Goal: Task Accomplishment & Management: Use online tool/utility

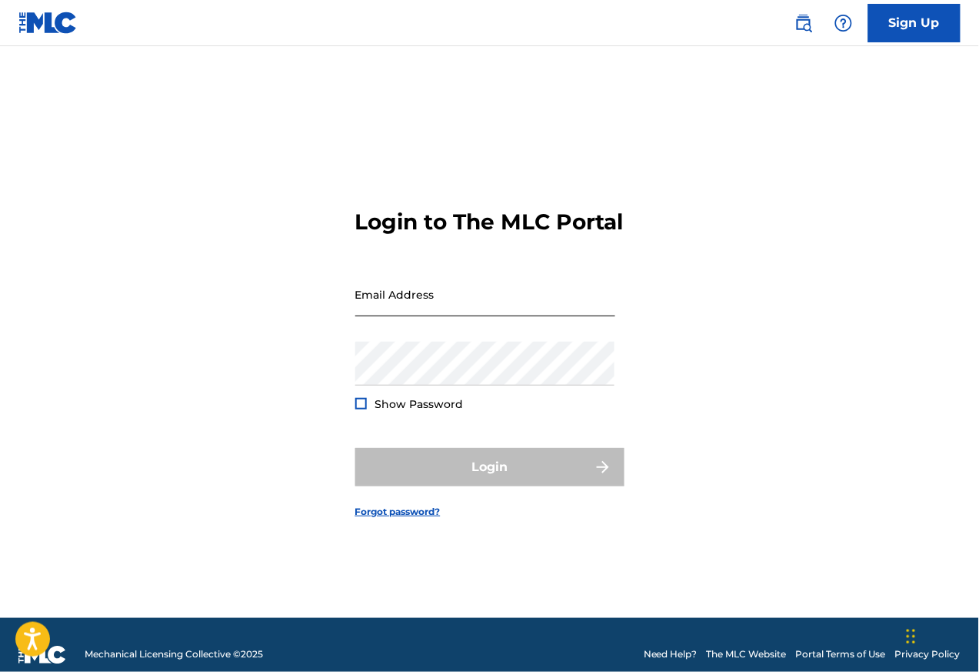
click at [427, 309] on input "Email Address" at bounding box center [485, 294] width 260 height 44
click at [429, 312] on input "hermoxy" at bounding box center [485, 294] width 260 height 44
paste input "[EMAIL_ADDRESS][DOMAIN_NAME]"
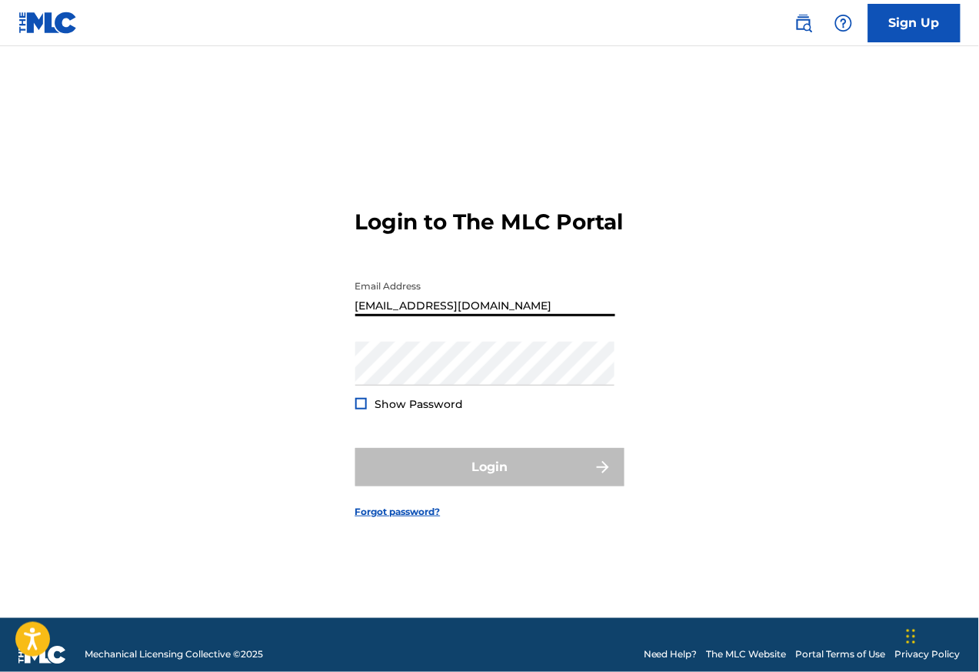
type input "[EMAIL_ADDRESS][DOMAIN_NAME]"
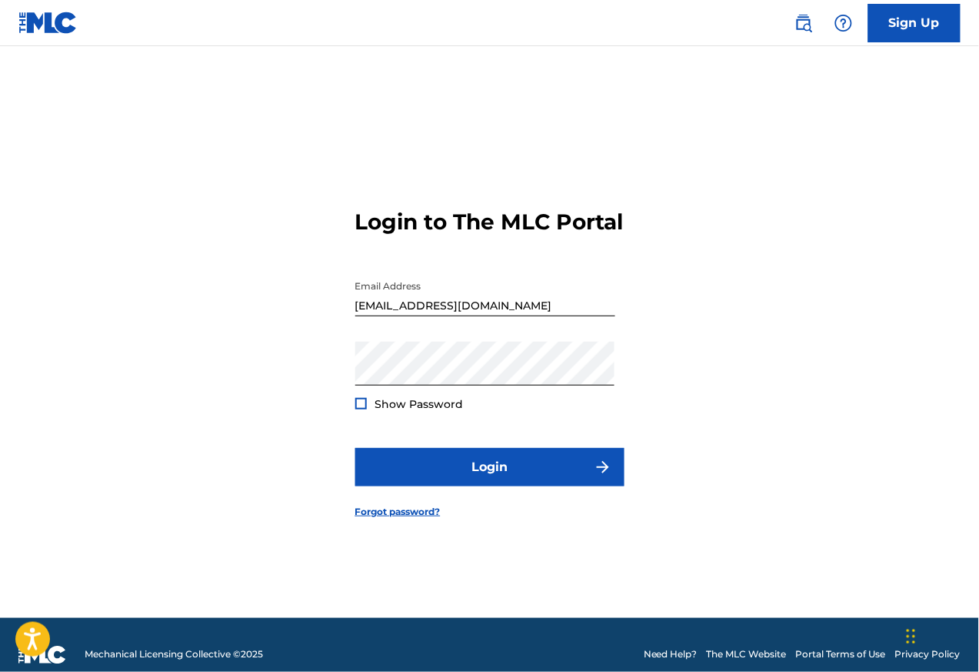
click at [362, 409] on div at bounding box center [361, 404] width 12 height 12
click at [362, 408] on img at bounding box center [361, 403] width 8 height 8
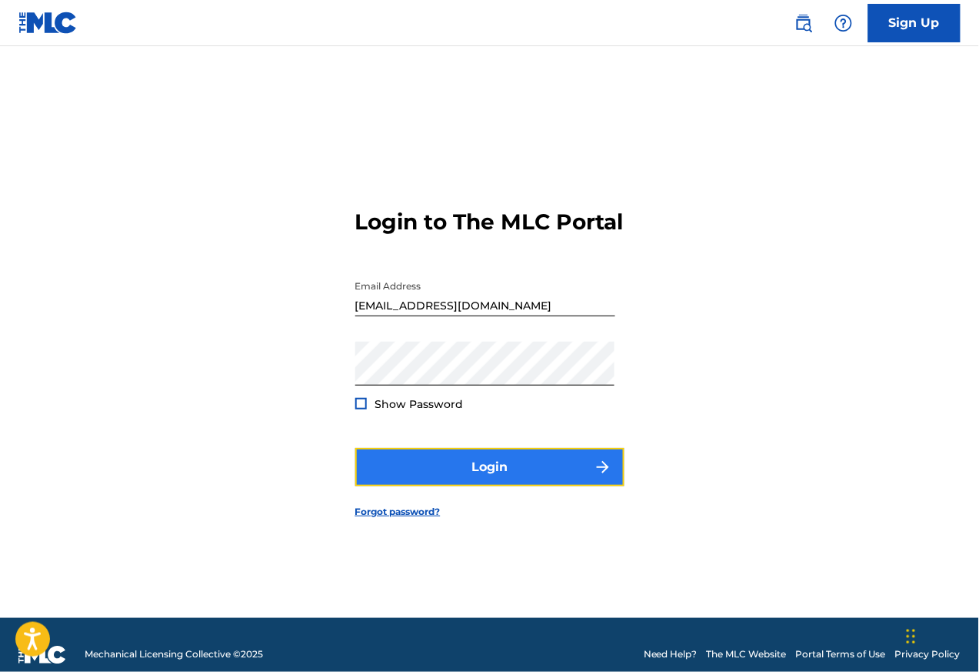
click at [516, 480] on button "Login" at bounding box center [489, 467] width 269 height 38
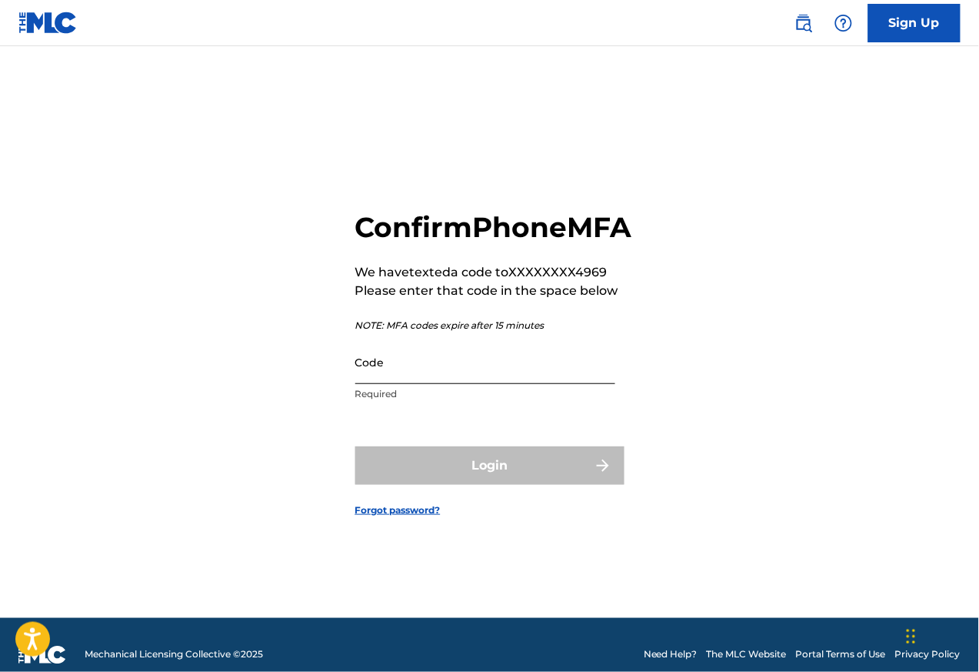
click at [416, 384] on input "Code" at bounding box center [485, 362] width 260 height 44
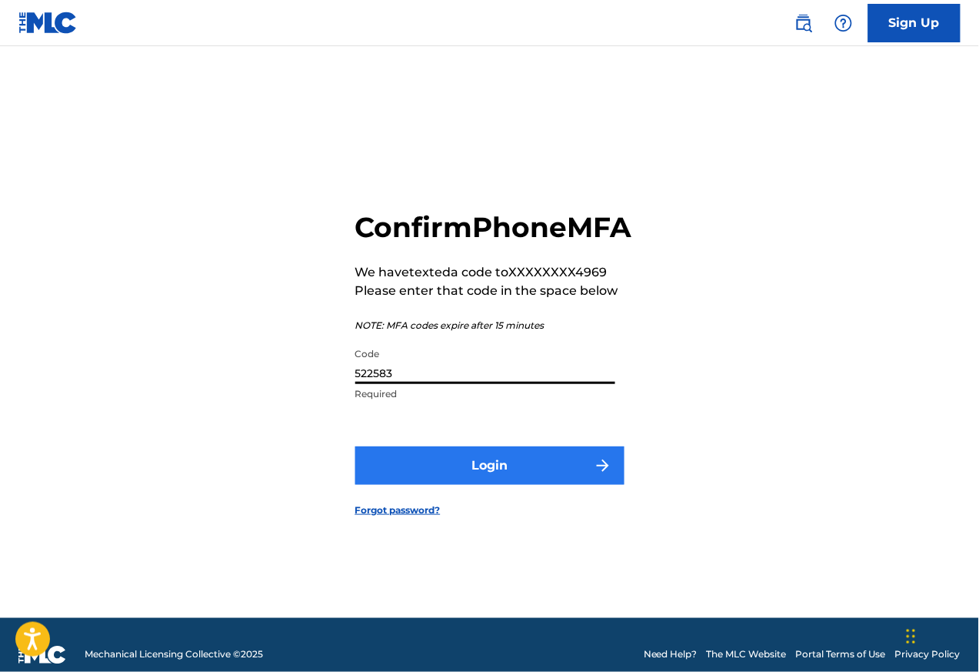
type input "522583"
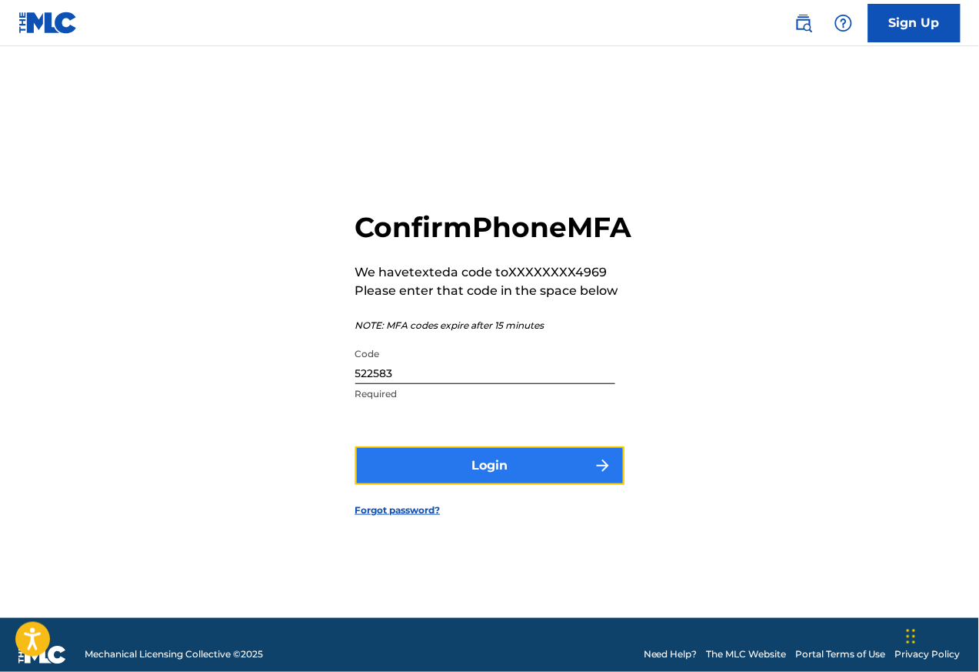
click at [491, 485] on button "Login" at bounding box center [489, 465] width 269 height 38
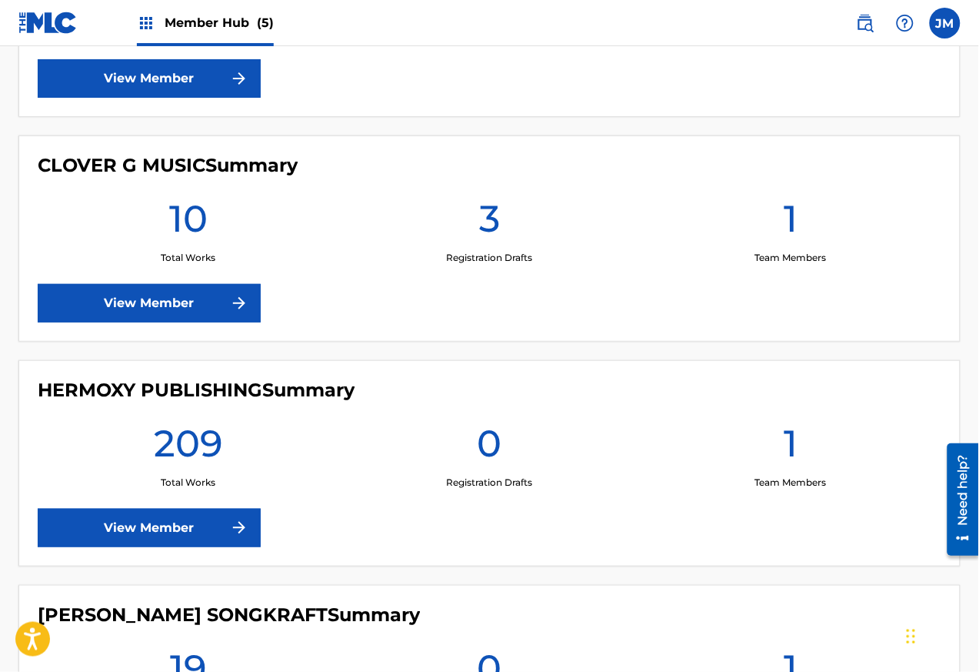
scroll to position [554, 0]
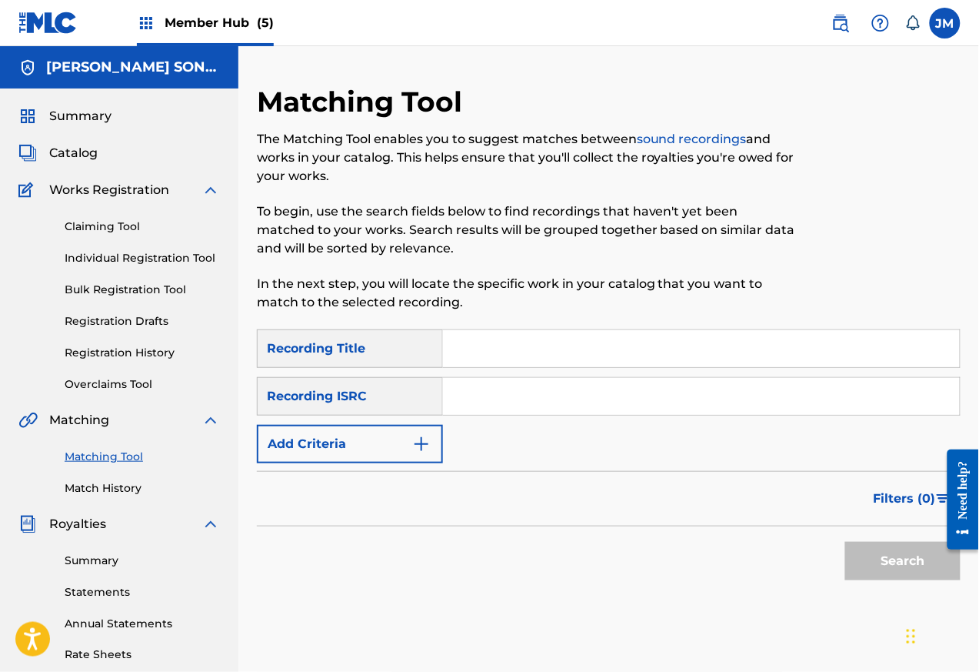
click at [333, 351] on div "Recording Title" at bounding box center [350, 348] width 186 height 38
click at [471, 351] on input "Search Form" at bounding box center [701, 348] width 517 height 37
paste input "A THOUSAND MILES AWAY"
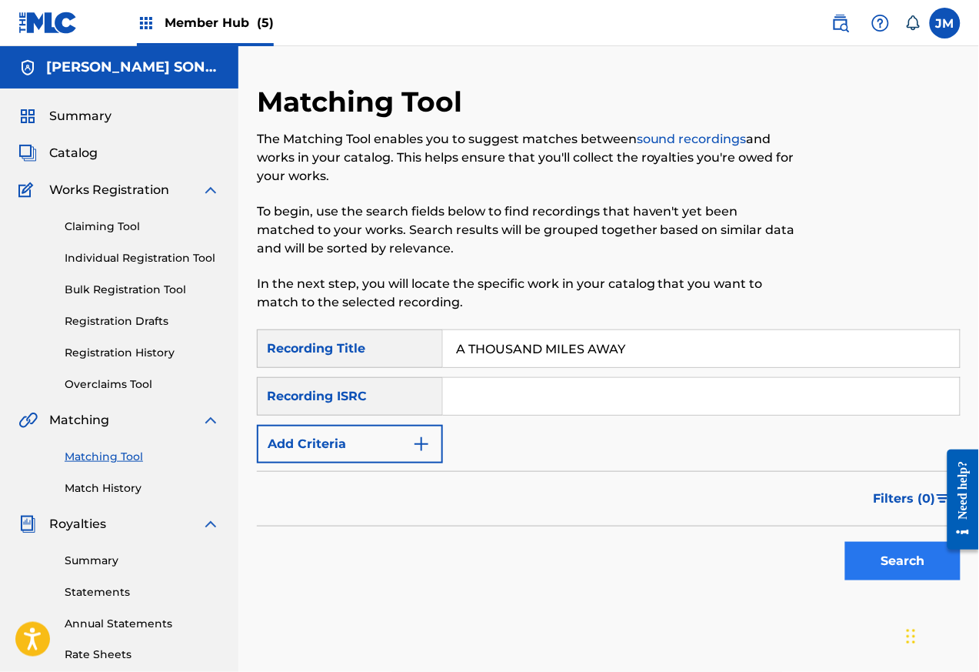
type input "A THOUSAND MILES AWAY"
click at [909, 565] on button "Search" at bounding box center [903, 561] width 115 height 38
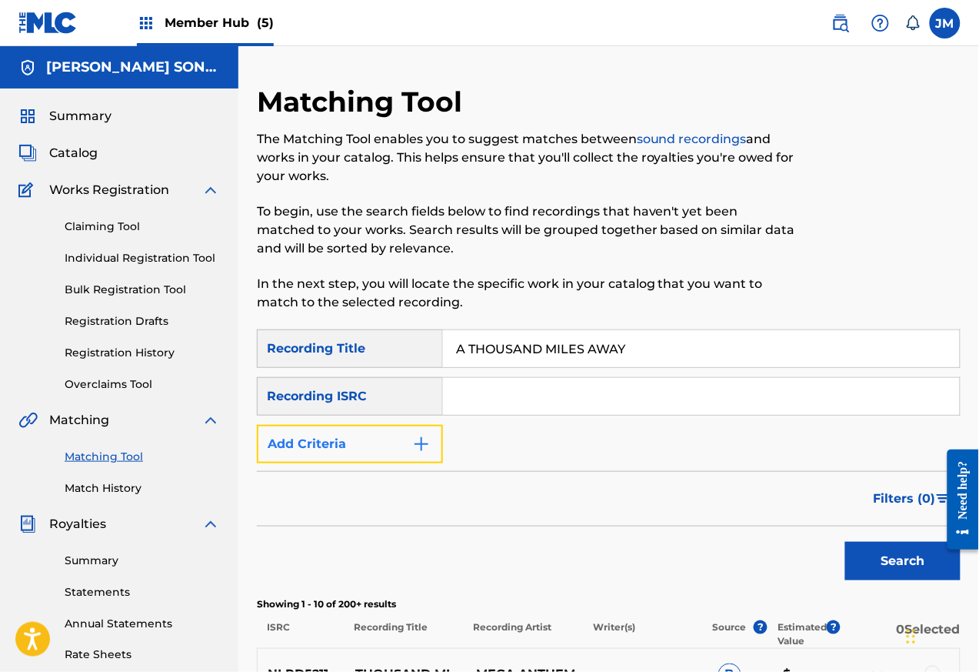
click at [345, 449] on button "Add Criteria" at bounding box center [350, 444] width 186 height 38
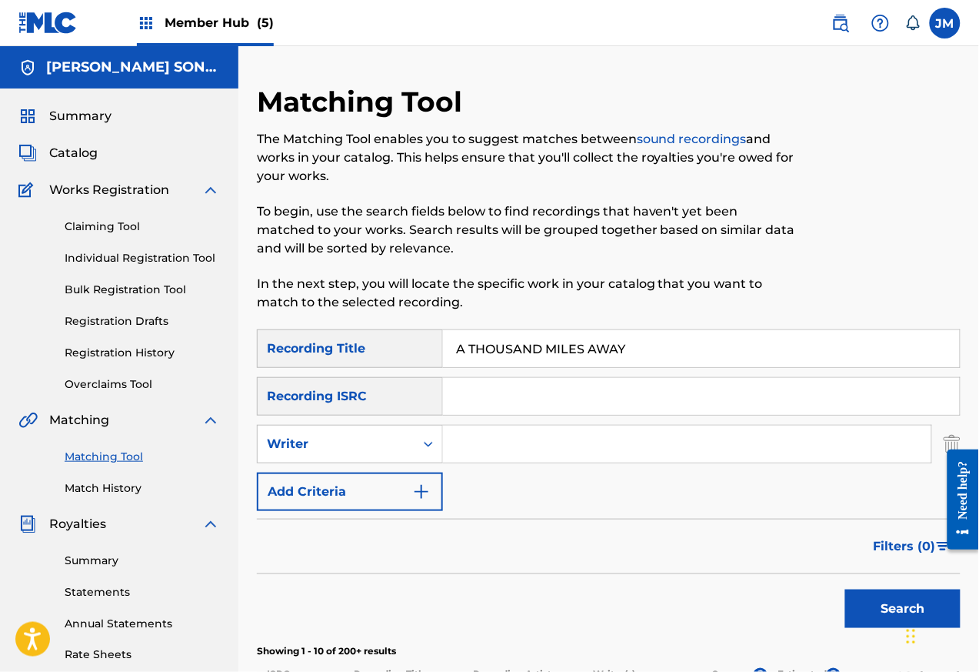
click at [492, 445] on input "Search Form" at bounding box center [687, 443] width 489 height 37
paste input "JAMES SHEPPARD"
type input "JAMES SHEPPARD"
click at [413, 425] on div "Writer" at bounding box center [350, 444] width 186 height 38
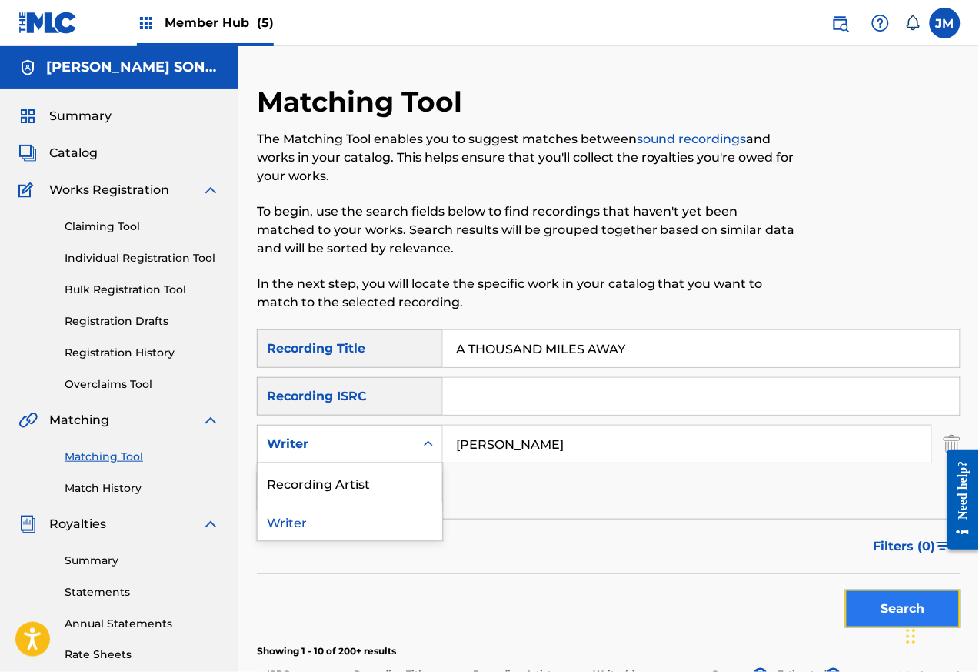
click at [898, 612] on button "Search" at bounding box center [903, 608] width 115 height 38
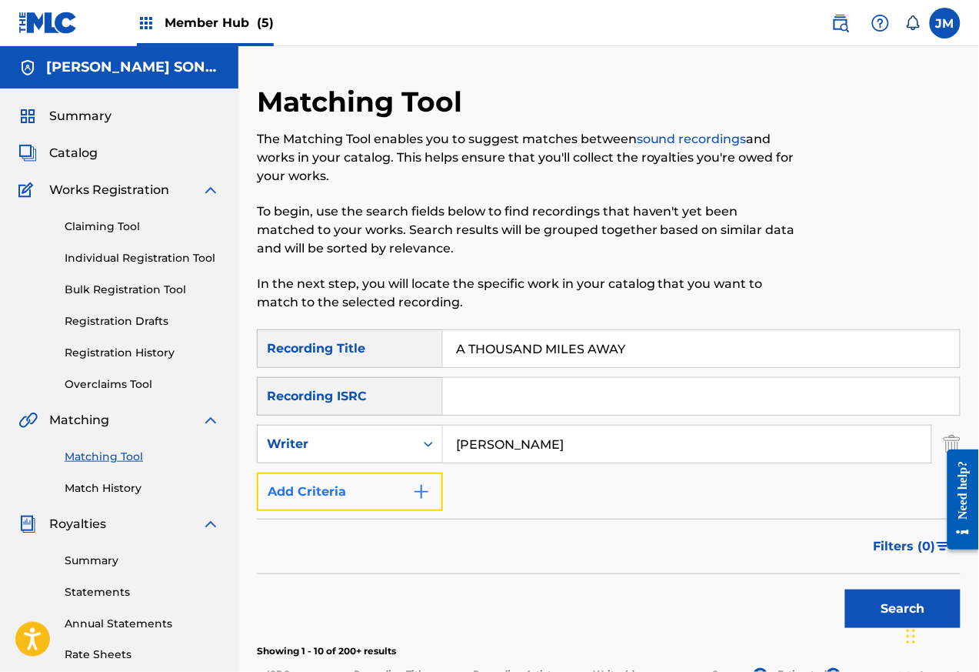
click at [321, 491] on button "Add Criteria" at bounding box center [350, 491] width 186 height 38
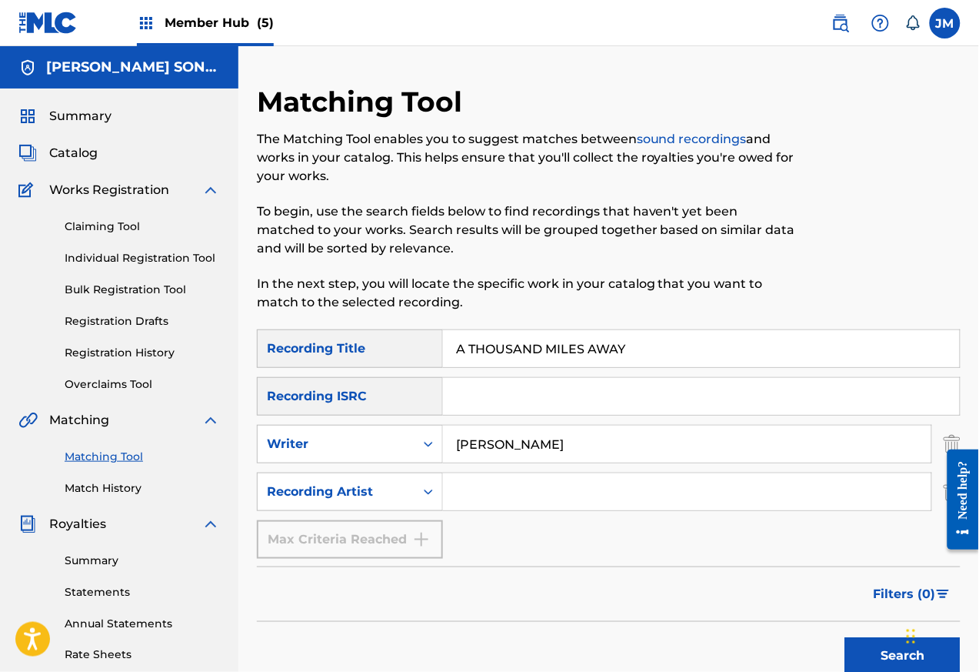
click at [487, 491] on input "Search Form" at bounding box center [687, 491] width 489 height 37
paste input "HEARTBEATS"
type input "HEARTBEATS"
click at [899, 658] on button "Search" at bounding box center [903, 656] width 115 height 38
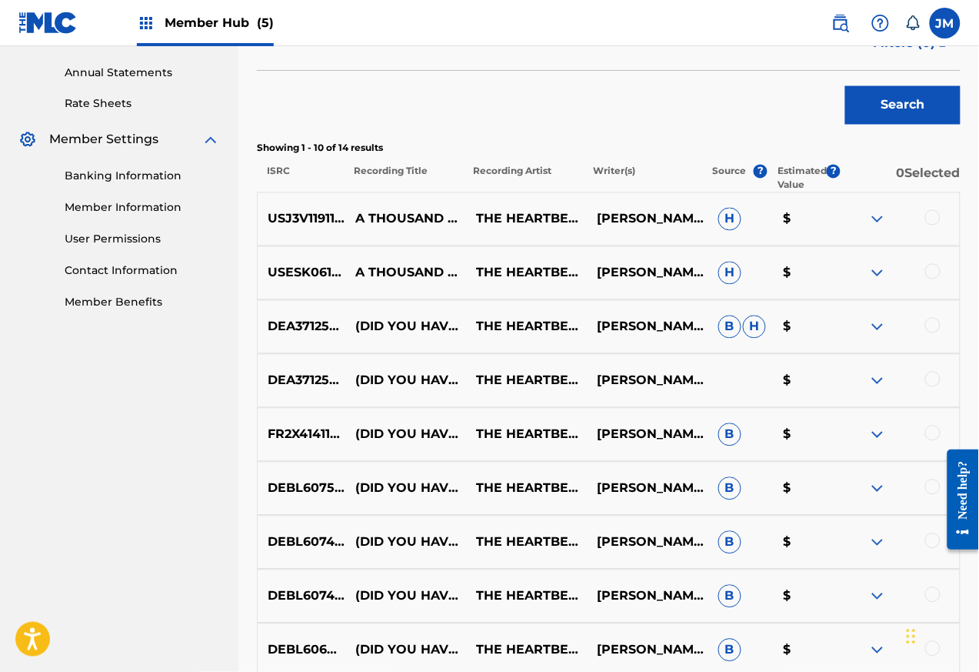
scroll to position [554, 0]
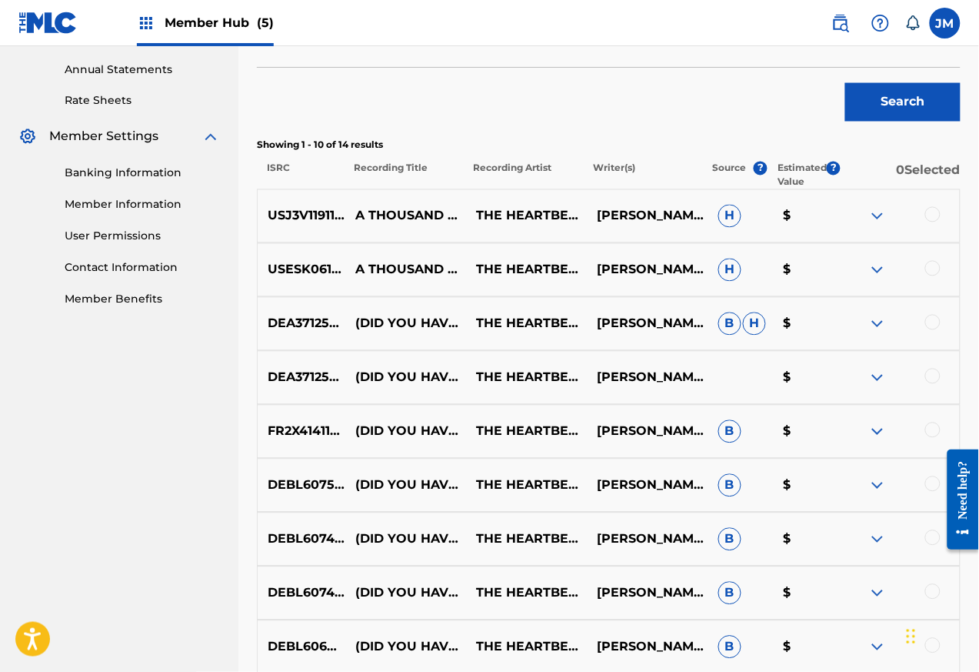
click at [879, 228] on div "USJ3V1191154 A THOUSAND MILES AWAY THE HEARTBEATS JAMES SHEPPARD WILLIAM H WILL…" at bounding box center [609, 216] width 704 height 54
click at [881, 233] on div "USJ3V1191154 A THOUSAND MILES AWAY THE HEARTBEATS JAMES SHEPPARD WILLIAM H WILL…" at bounding box center [609, 216] width 704 height 54
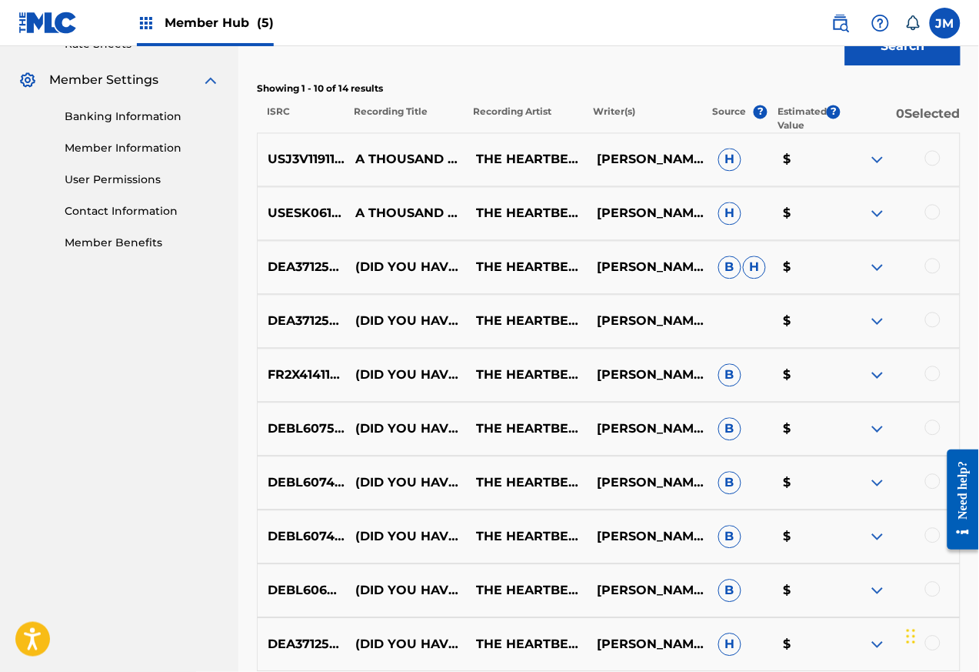
scroll to position [799, 0]
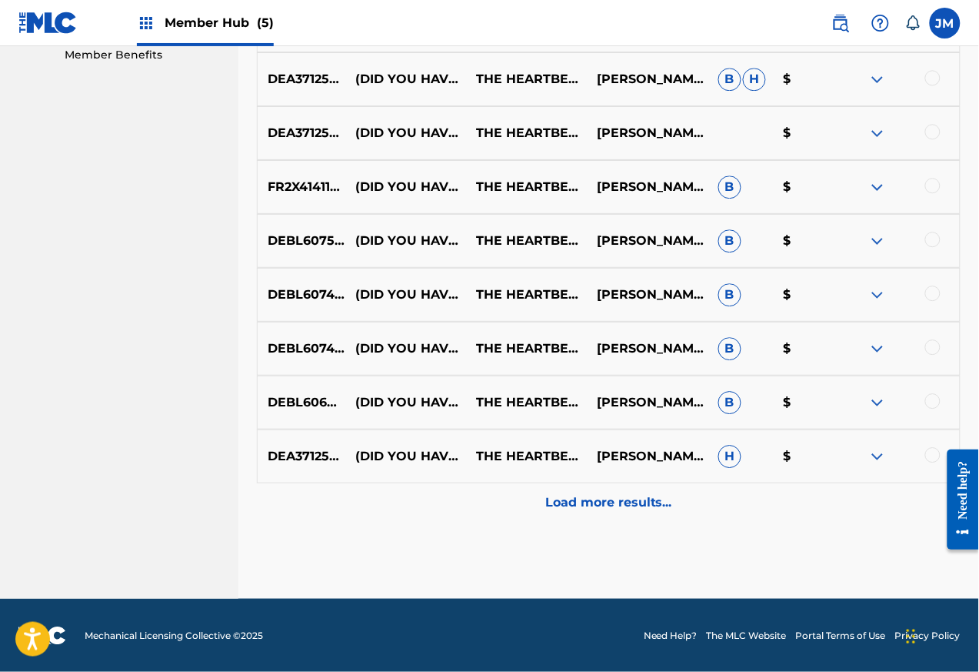
click at [879, 424] on div "DEBL60646673 (DID YOU HAVE A BALL) ON NEW YEAR'S EVE A.K.A. AFTER NEW YEAR'S EV…" at bounding box center [609, 402] width 704 height 54
click at [927, 456] on div at bounding box center [933, 454] width 15 height 15
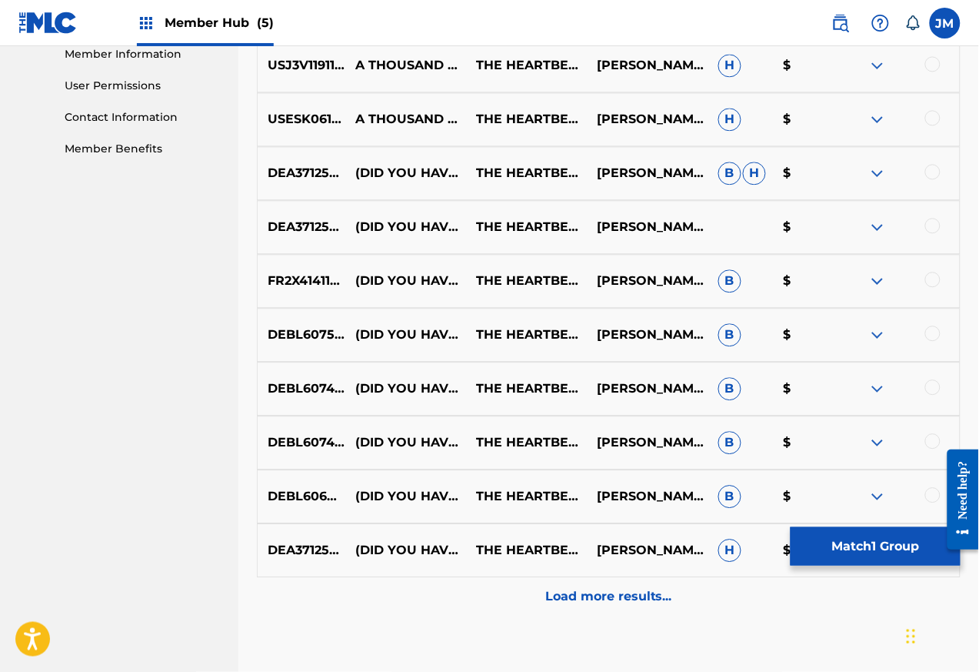
scroll to position [522, 0]
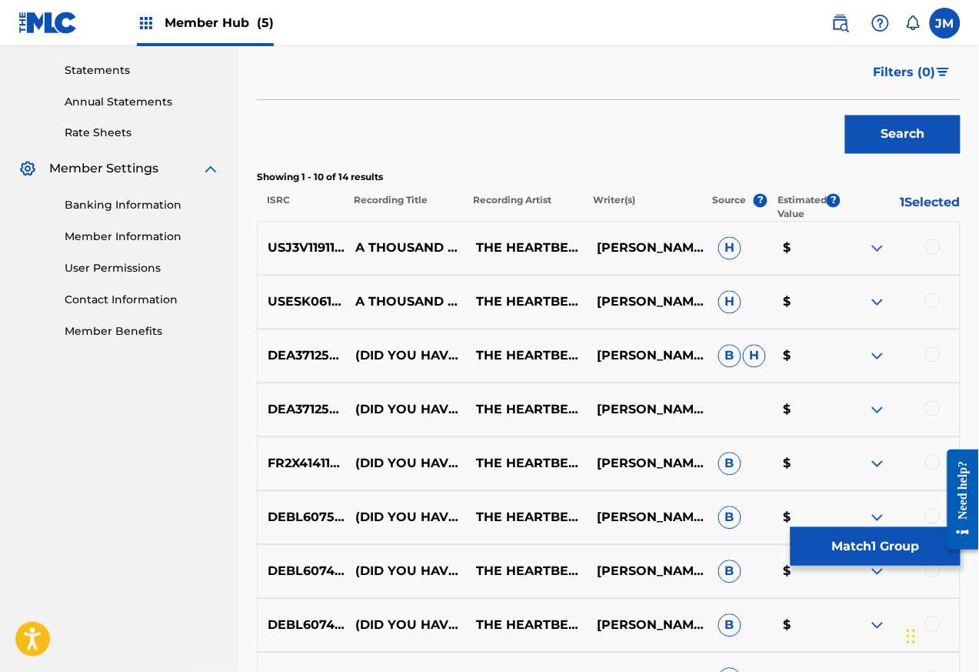
click at [879, 230] on div "USJ3V1191154 A THOUSAND MILES AWAY THE HEARTBEATS JAMES SHEPPARD WILLIAM H WILL…" at bounding box center [609, 249] width 704 height 54
click at [328, 247] on p "USJ3V1191154" at bounding box center [304, 248] width 93 height 18
click at [879, 272] on div "USJ3V1191154 A THOUSAND MILES AWAY THE HEARTBEATS JAMES SHEPPARD WILLIAM H WILL…" at bounding box center [609, 249] width 704 height 54
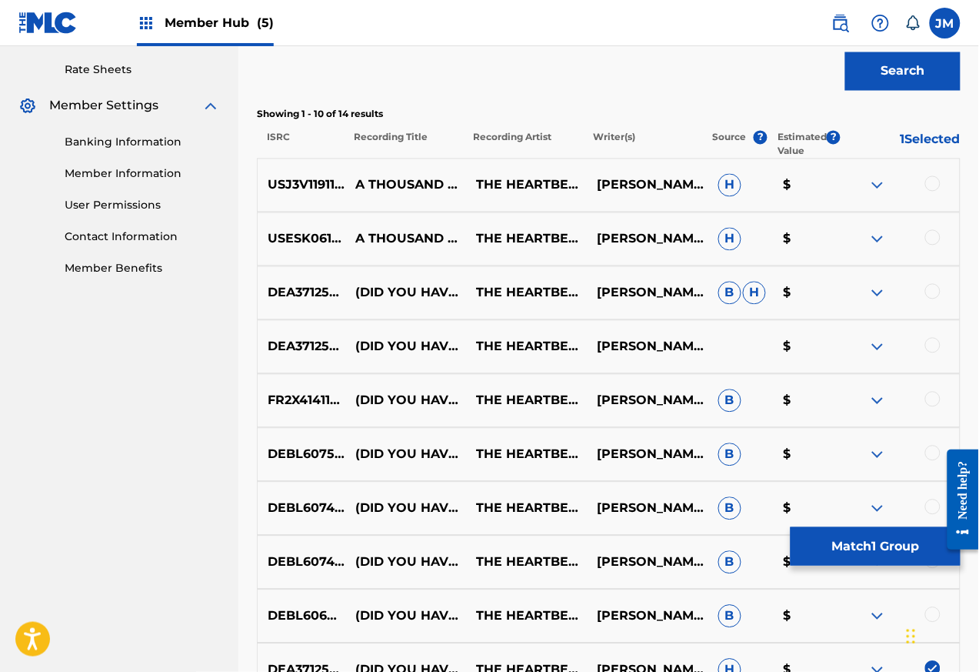
scroll to position [706, 0]
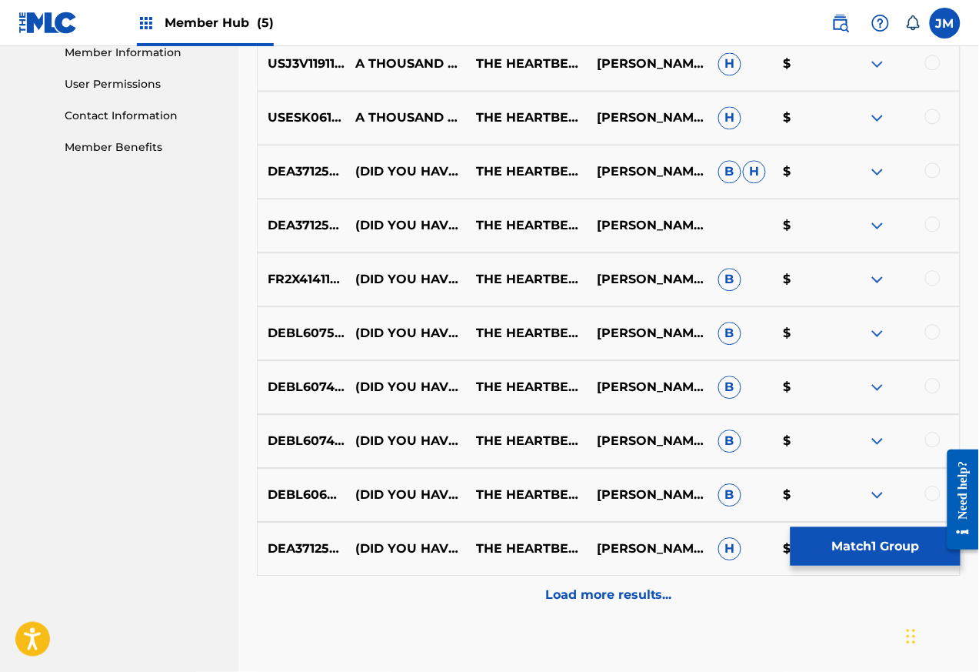
click at [343, 74] on div "USJ3V1191154 A THOUSAND MILES AWAY THE HEARTBEATS JAMES SHEPPARD WILLIAM H WILL…" at bounding box center [609, 64] width 704 height 54
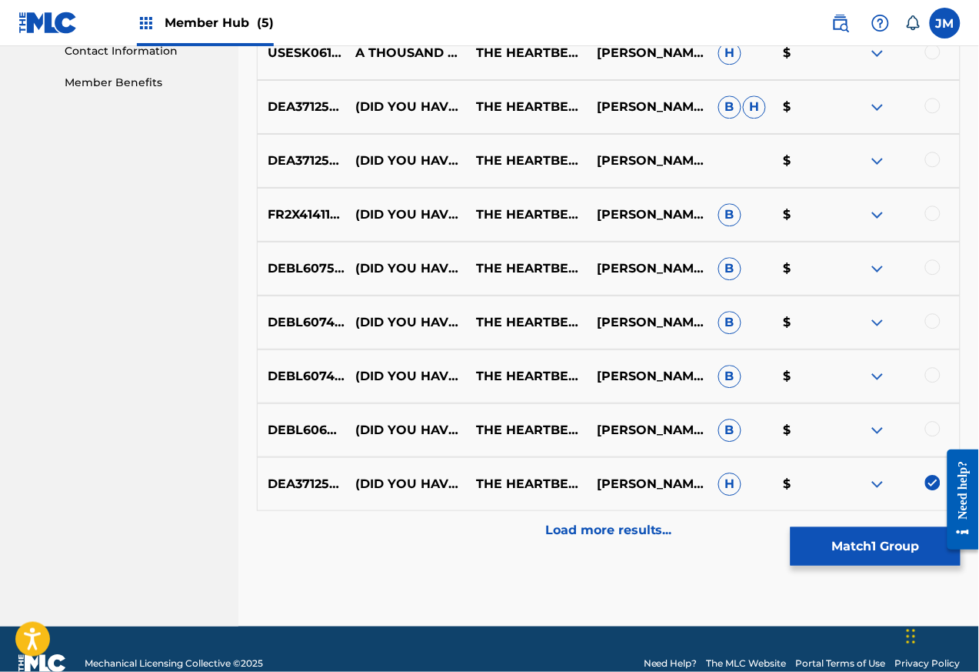
scroll to position [799, 0]
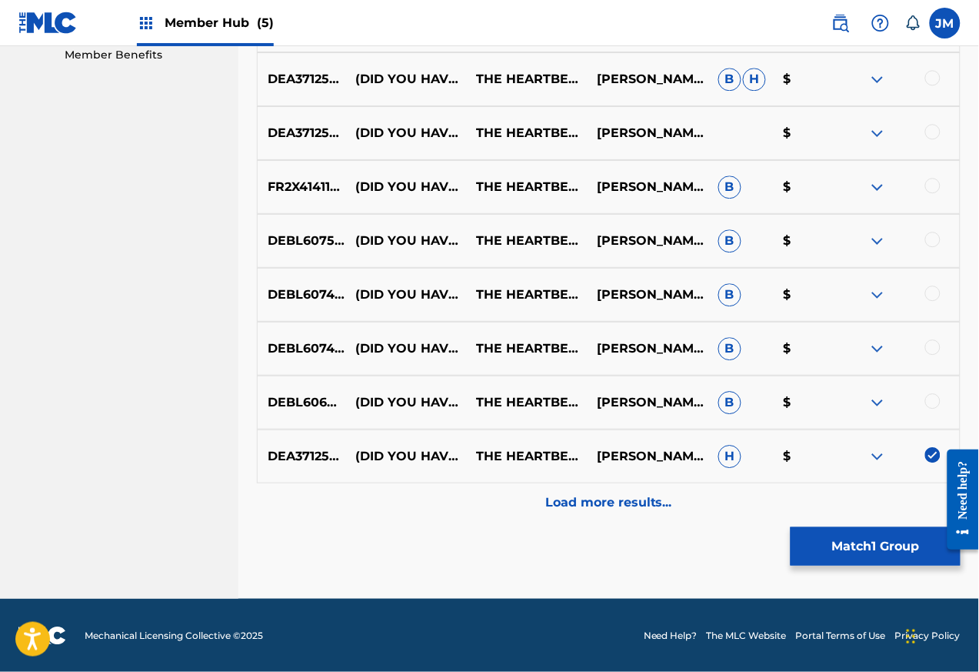
click at [931, 456] on img at bounding box center [933, 454] width 15 height 15
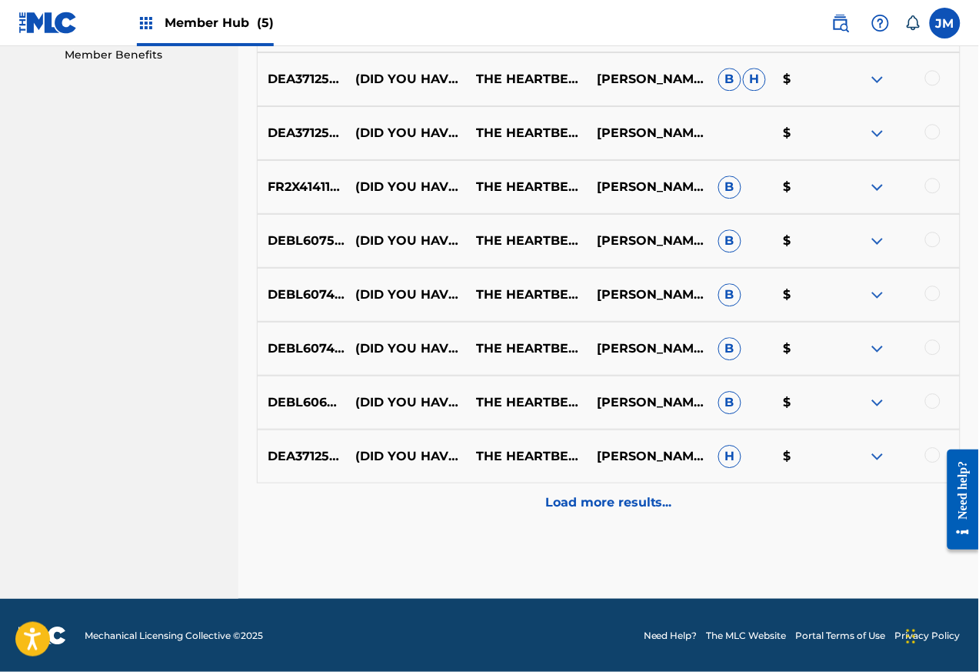
click at [879, 76] on img at bounding box center [878, 79] width 18 height 18
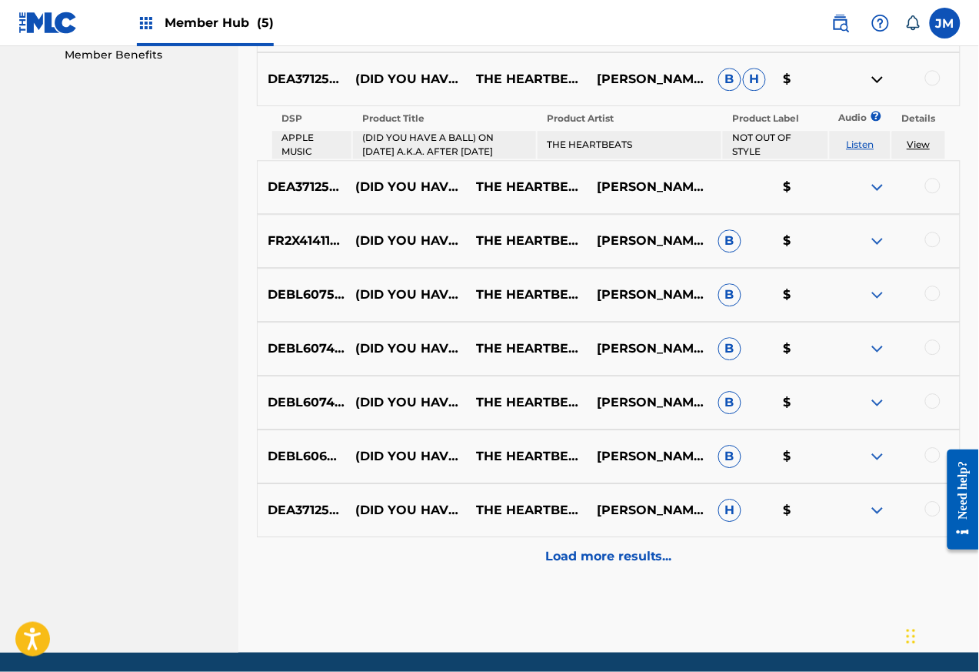
click at [879, 76] on img at bounding box center [878, 79] width 18 height 18
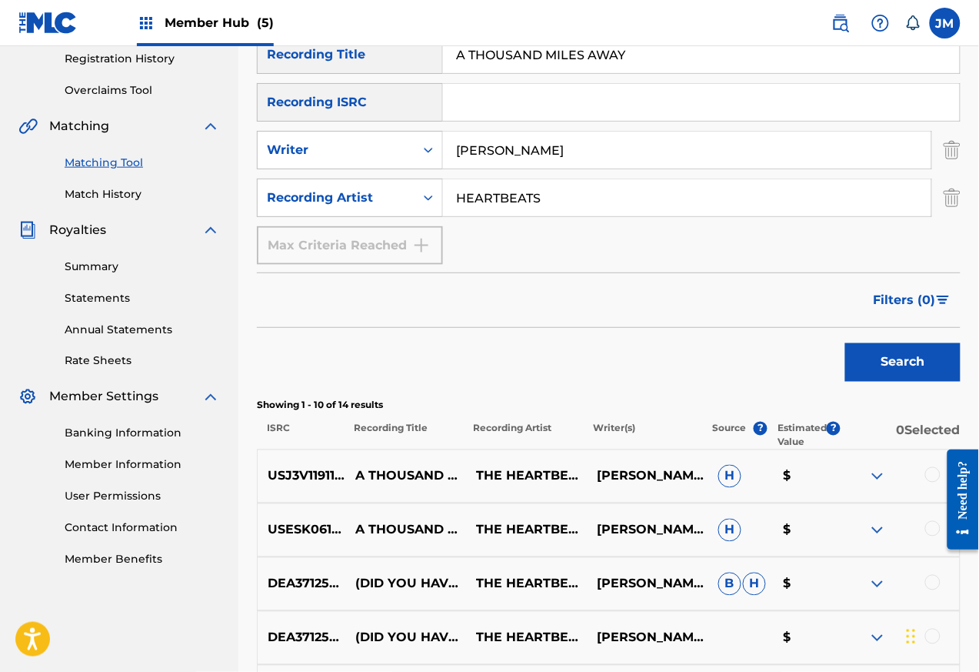
scroll to position [245, 0]
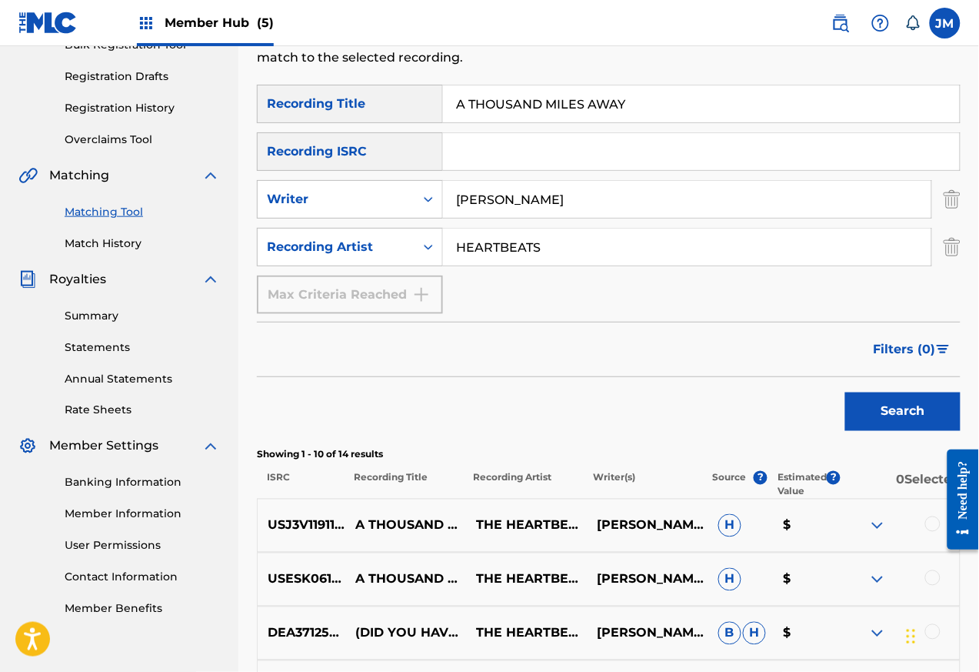
click at [879, 516] on img at bounding box center [878, 525] width 18 height 18
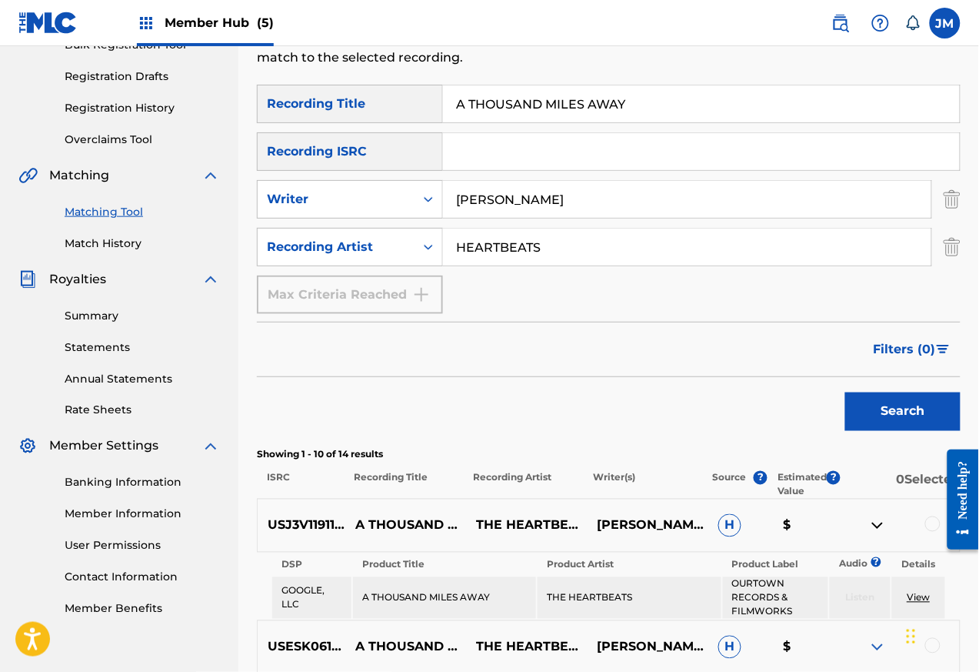
click at [879, 645] on img at bounding box center [878, 647] width 18 height 18
click at [879, 516] on img at bounding box center [878, 525] width 18 height 18
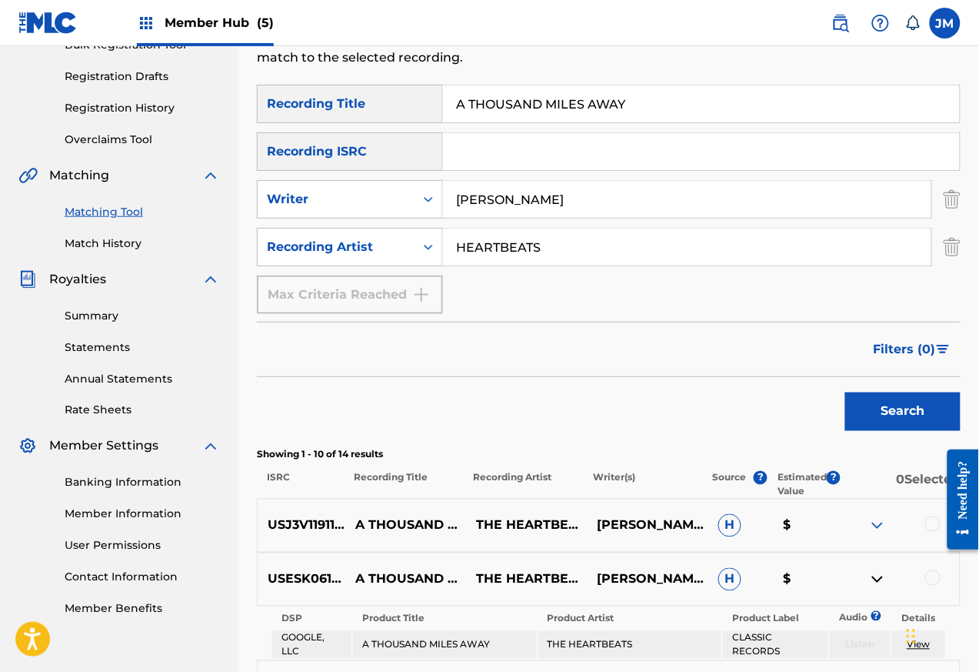
click at [879, 581] on img at bounding box center [878, 579] width 18 height 18
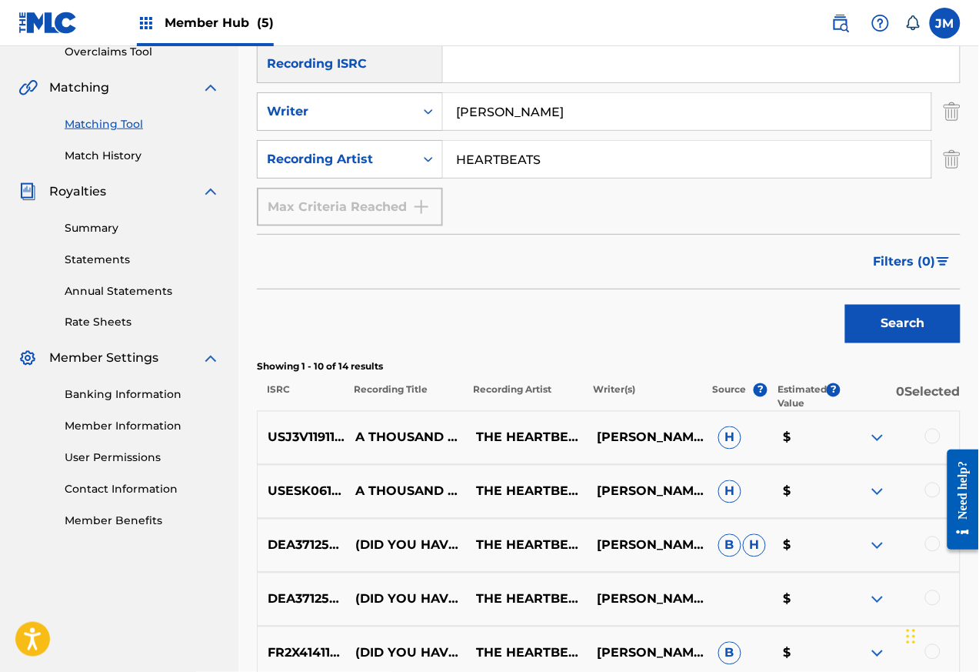
scroll to position [429, 0]
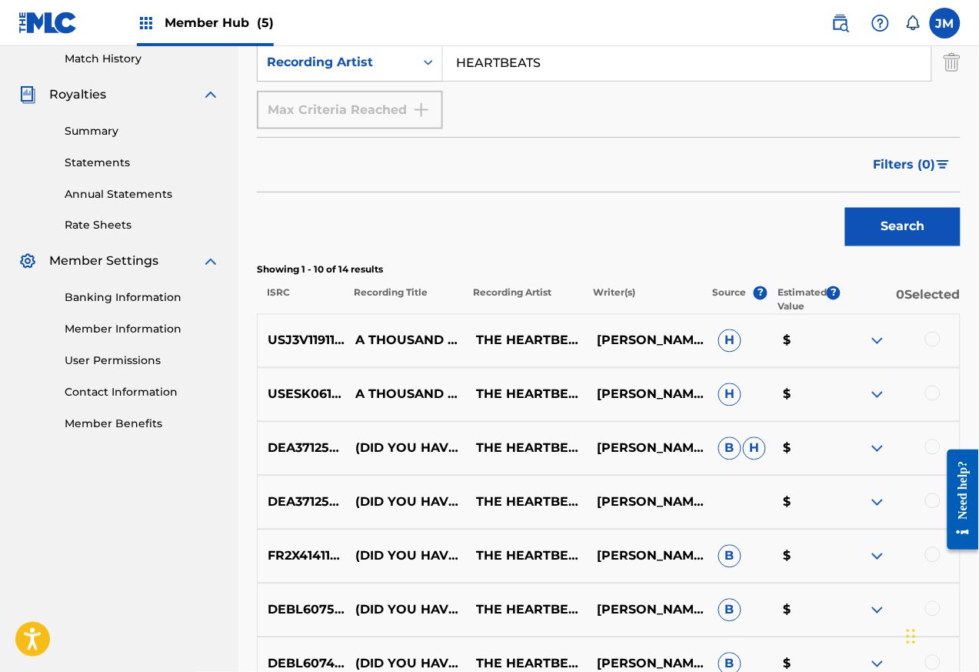
click at [869, 402] on img at bounding box center [878, 394] width 18 height 18
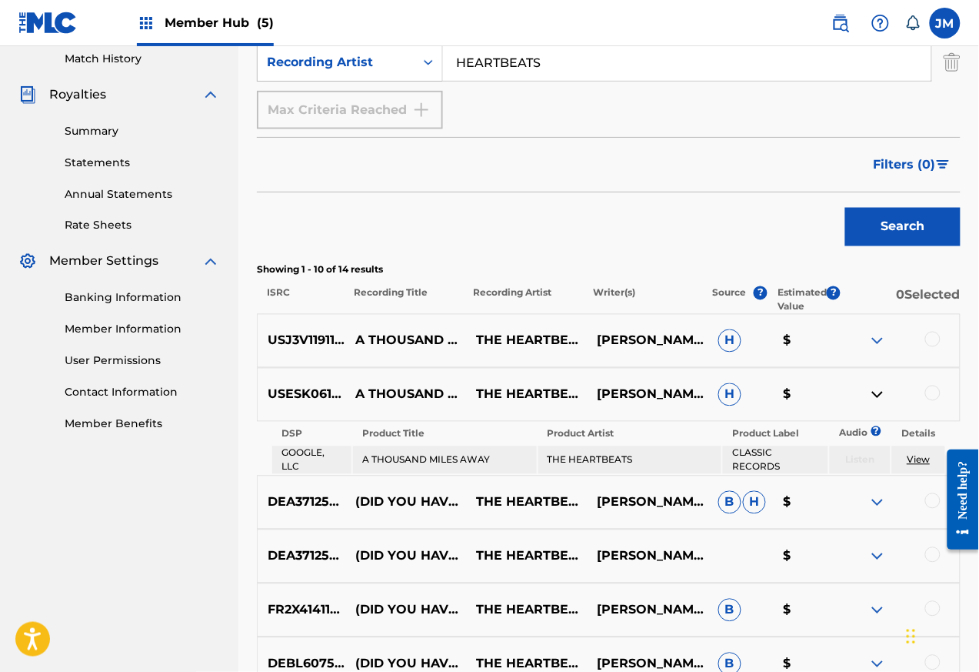
click at [873, 396] on img at bounding box center [878, 394] width 18 height 18
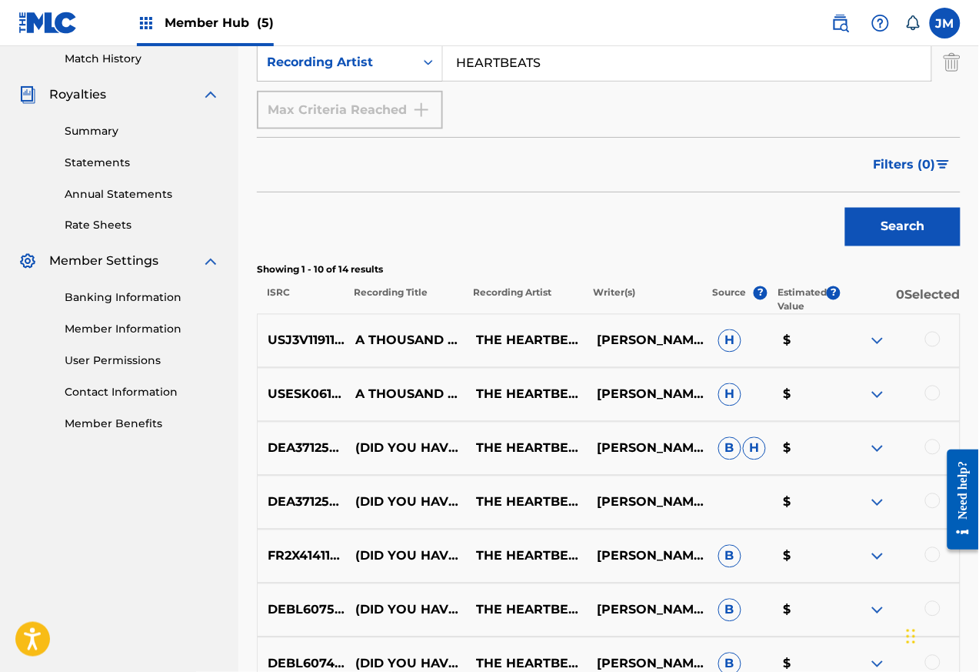
click at [878, 339] on img at bounding box center [878, 341] width 18 height 18
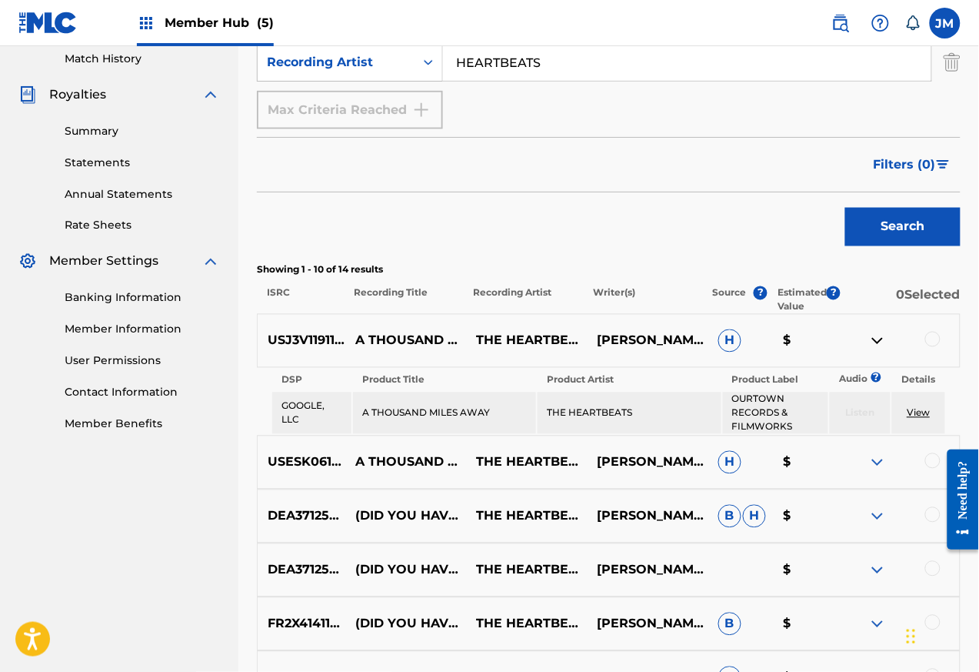
click at [929, 337] on div at bounding box center [933, 339] width 15 height 15
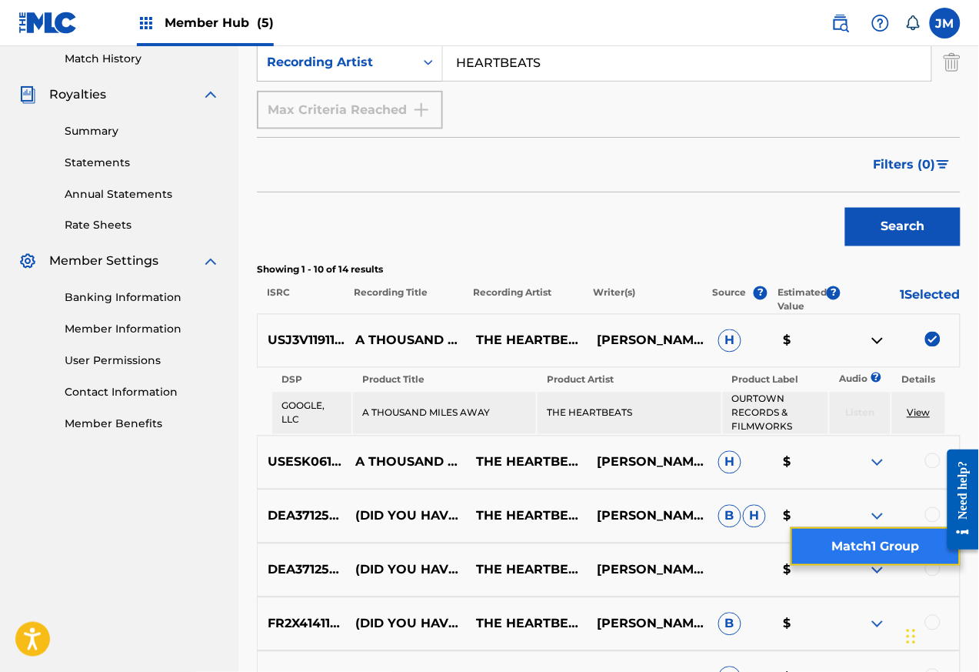
click at [849, 549] on button "Match 1 Group" at bounding box center [876, 546] width 170 height 38
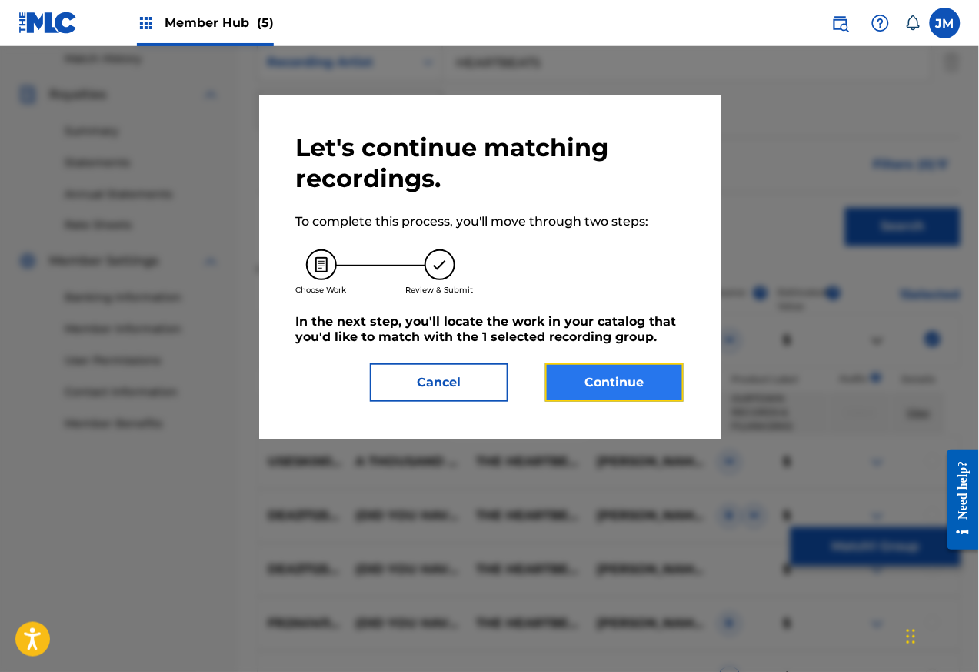
click at [605, 384] on button "Continue" at bounding box center [614, 382] width 138 height 38
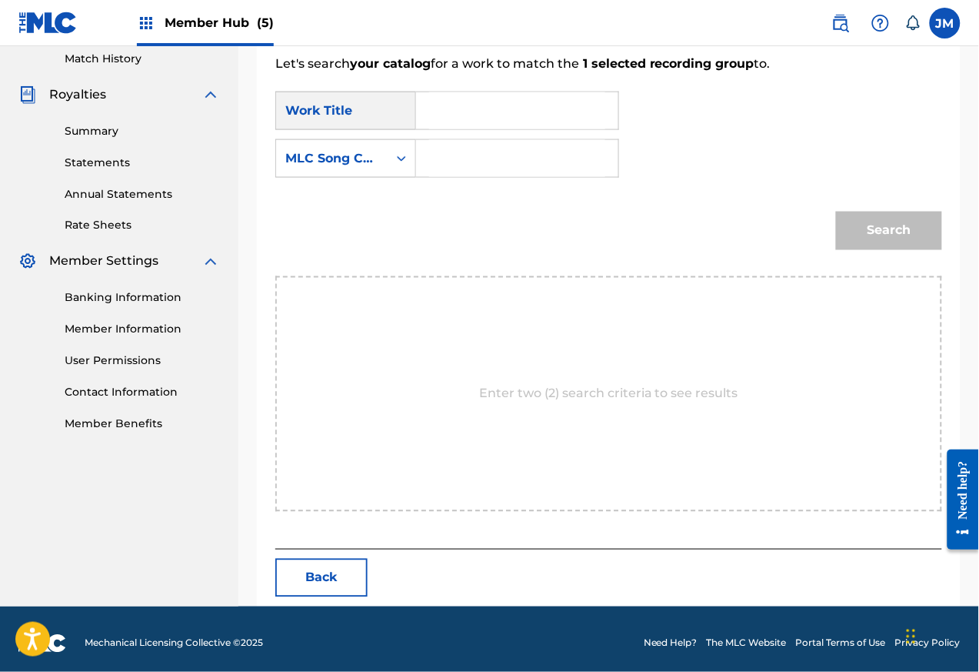
click at [344, 110] on div "Work Title" at bounding box center [345, 111] width 141 height 38
click at [348, 161] on div "MLC Song Code" at bounding box center [331, 158] width 93 height 18
paste input "Search Form"
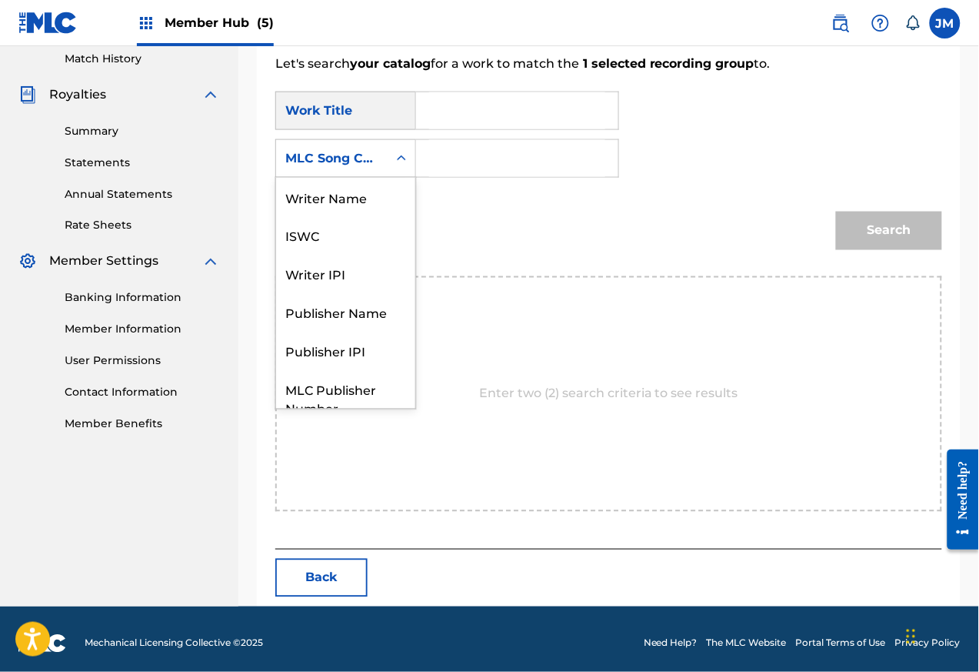
scroll to position [56, 0]
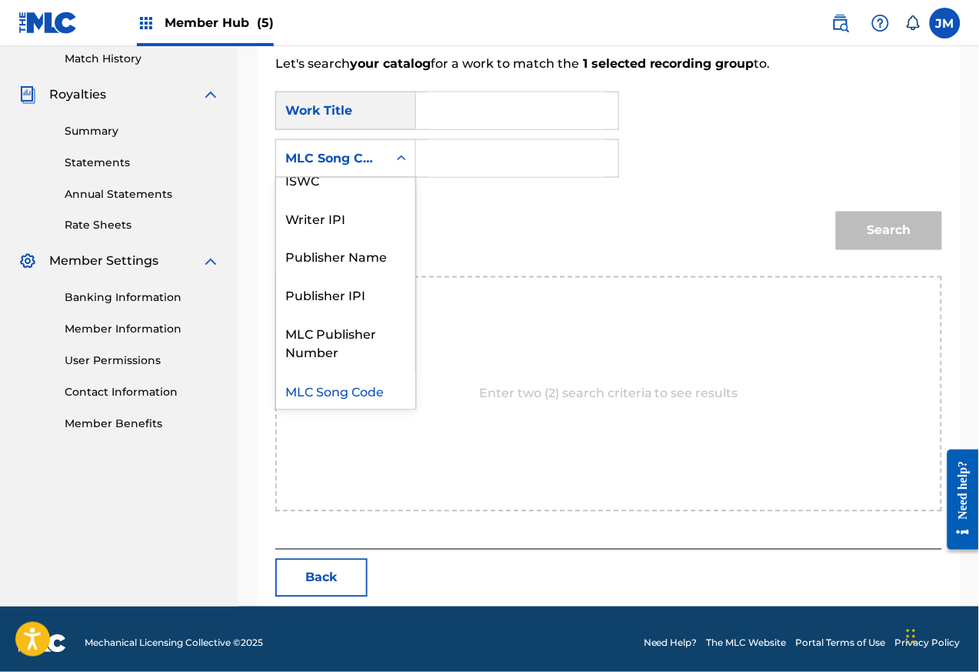
click at [318, 393] on div "MLC Song Code" at bounding box center [345, 390] width 139 height 38
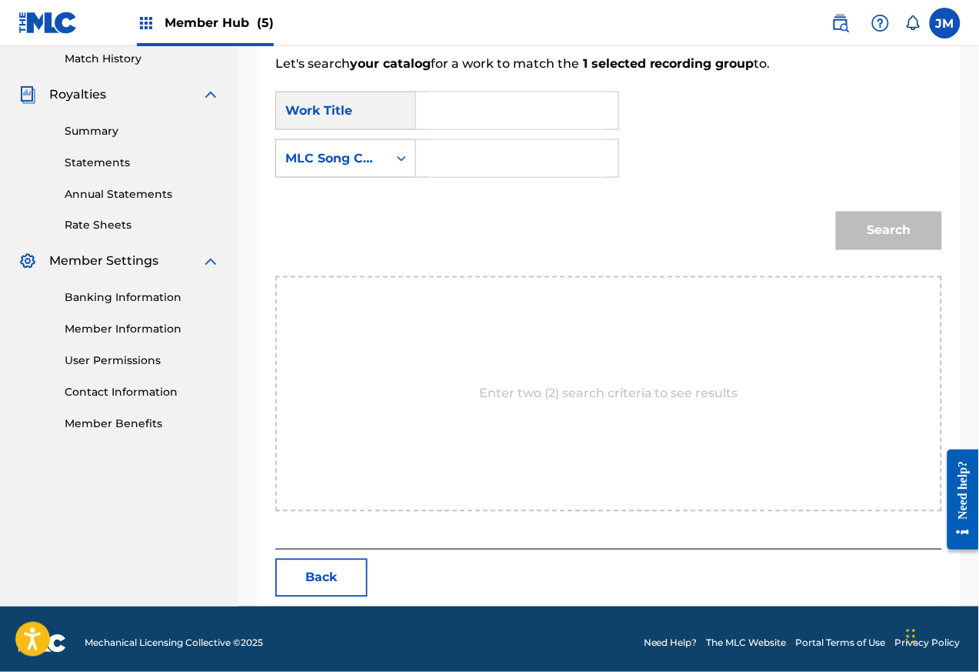
click at [382, 160] on div "MLC Song Code" at bounding box center [332, 158] width 112 height 29
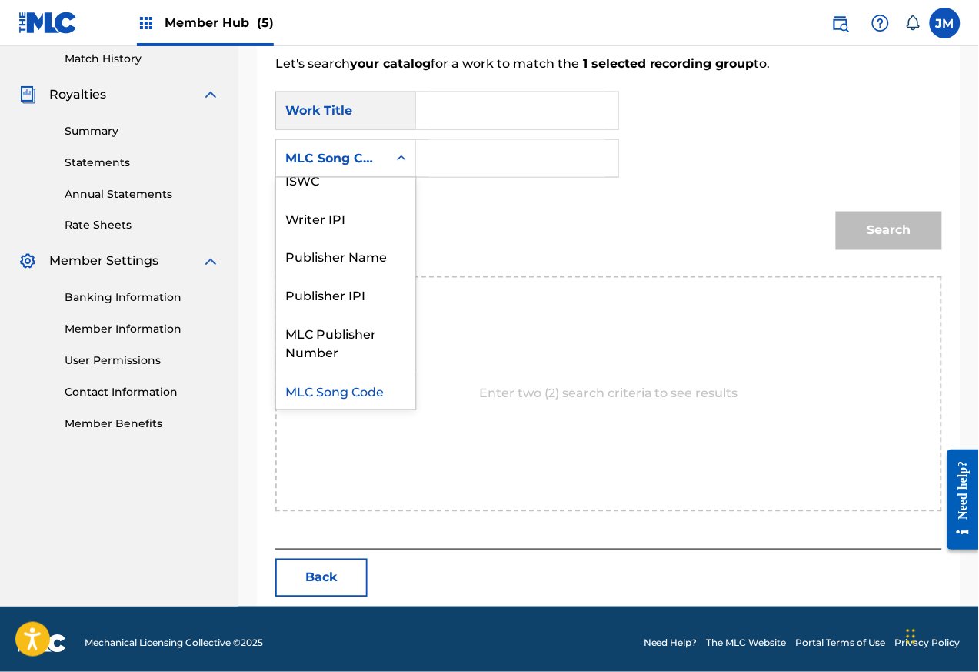
click at [331, 393] on div "MLC Song Code" at bounding box center [345, 390] width 139 height 38
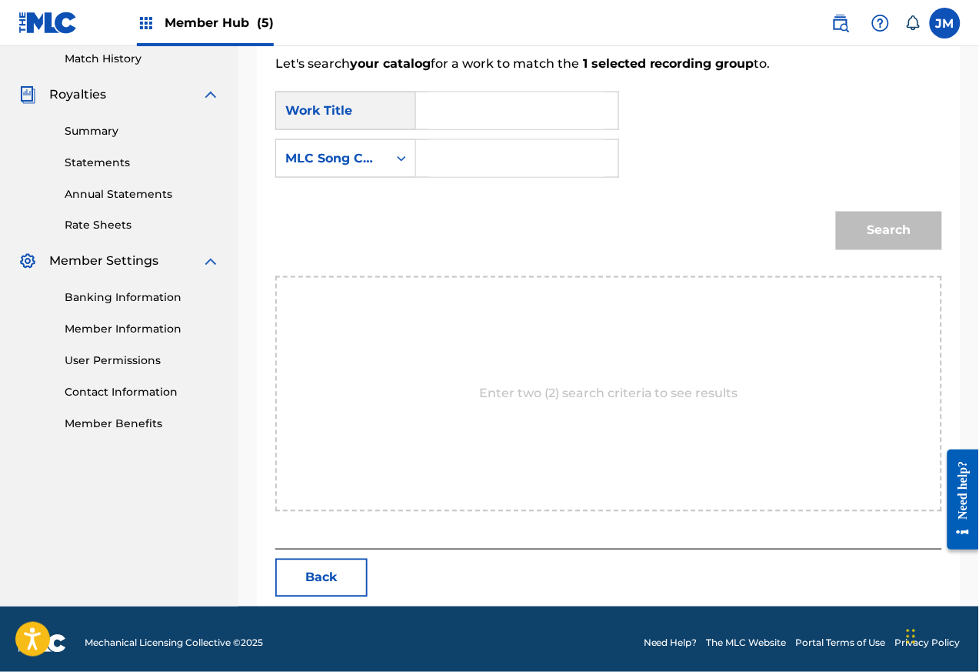
click at [452, 160] on input "Search Form" at bounding box center [517, 158] width 176 height 37
paste input "T42321"
type input "T42321"
click at [323, 110] on div "Work Title" at bounding box center [345, 111] width 141 height 38
click at [455, 108] on input "Search Form" at bounding box center [517, 110] width 176 height 37
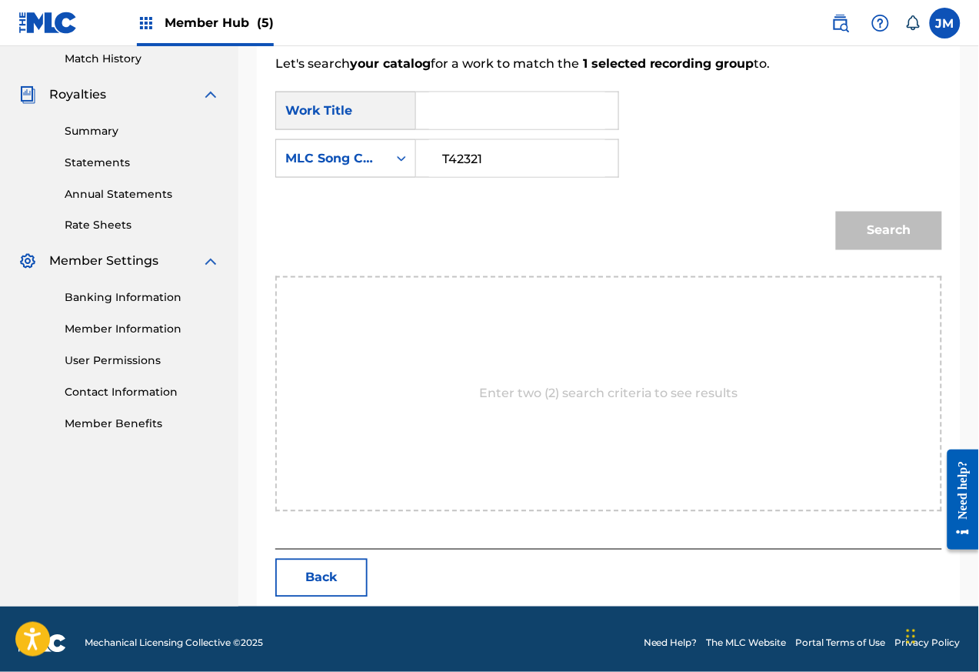
paste input "A THOUSAND MILES AWAY"
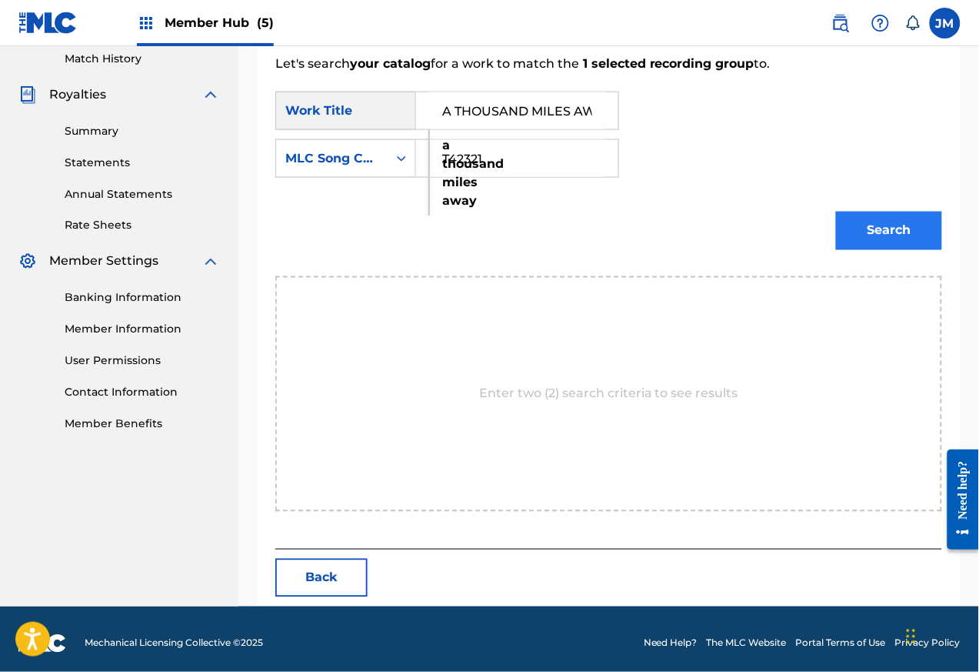
type input "A THOUSAND MILES AWAY"
click at [893, 230] on button "Search" at bounding box center [889, 231] width 106 height 38
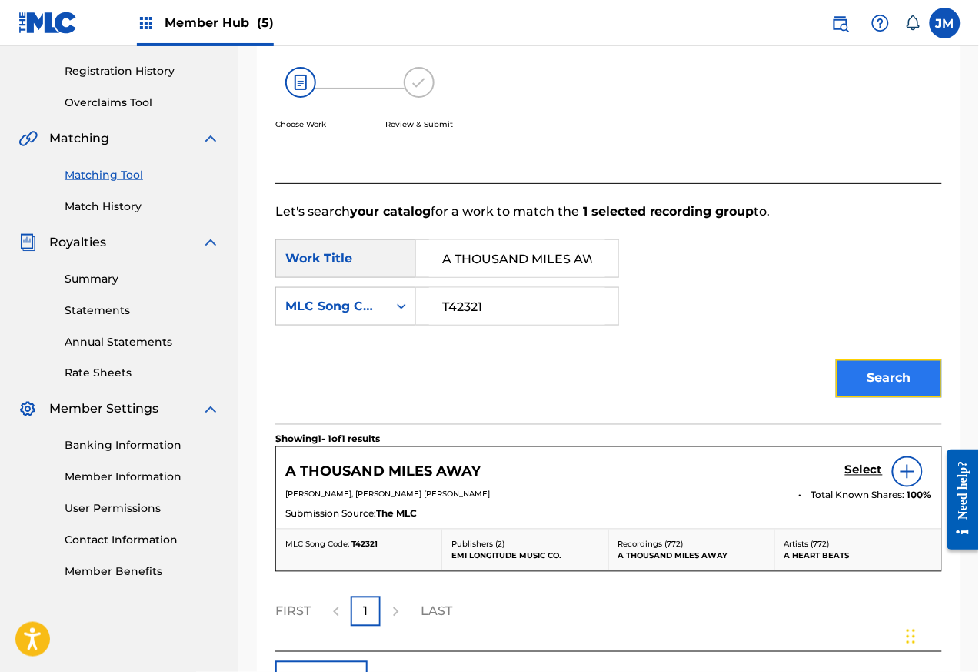
scroll to position [392, 0]
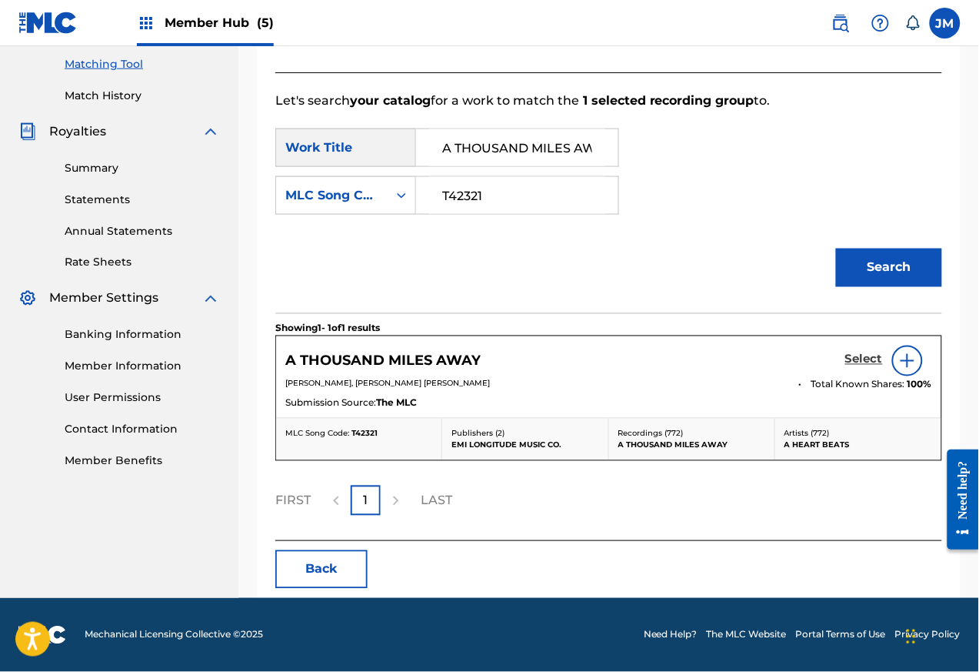
click at [848, 362] on h5 "Select" at bounding box center [865, 359] width 38 height 15
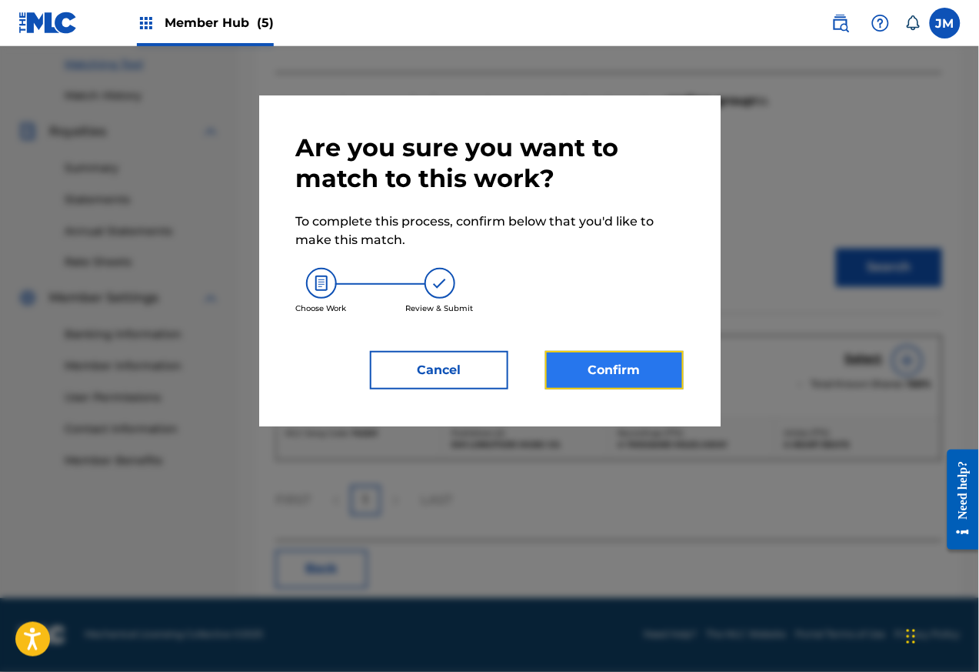
click at [600, 376] on button "Confirm" at bounding box center [614, 370] width 138 height 38
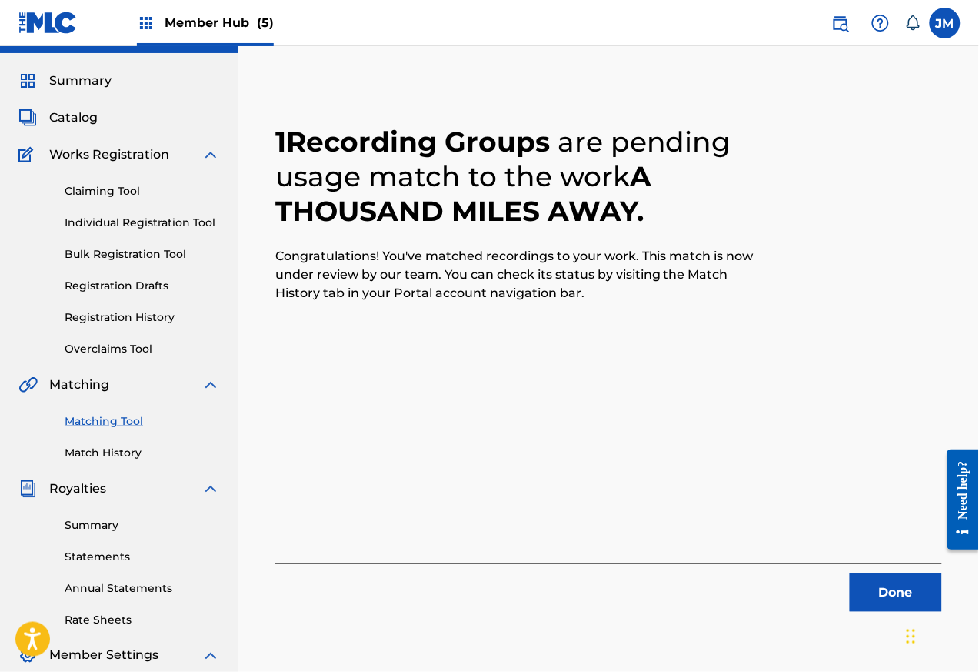
scroll to position [0, 0]
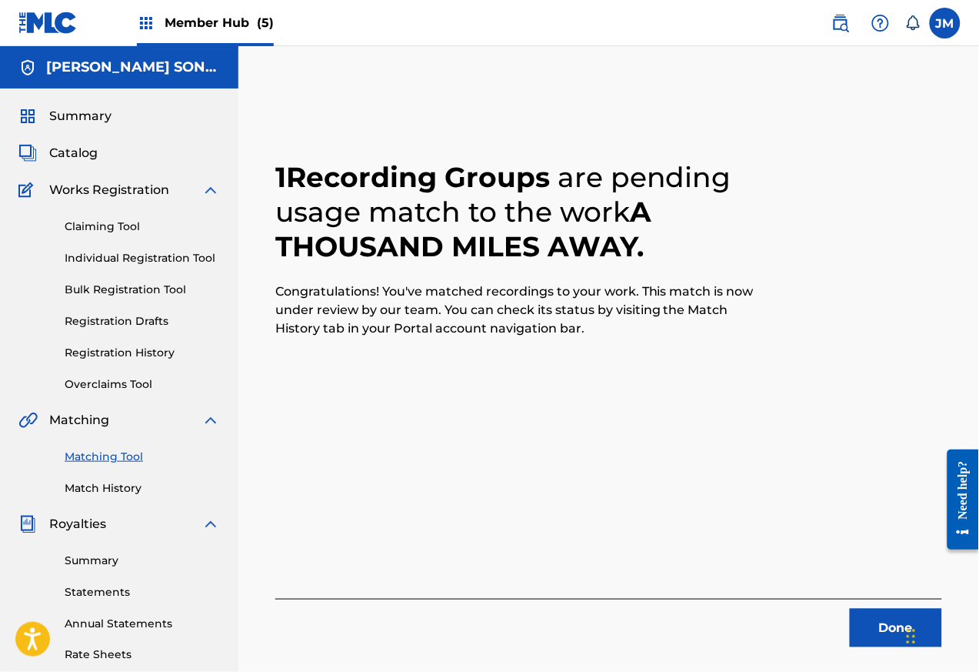
click at [95, 456] on link "Matching Tool" at bounding box center [142, 457] width 155 height 16
click at [86, 516] on span "Royalties" at bounding box center [77, 524] width 57 height 18
click at [94, 489] on link "Match History" at bounding box center [142, 488] width 155 height 16
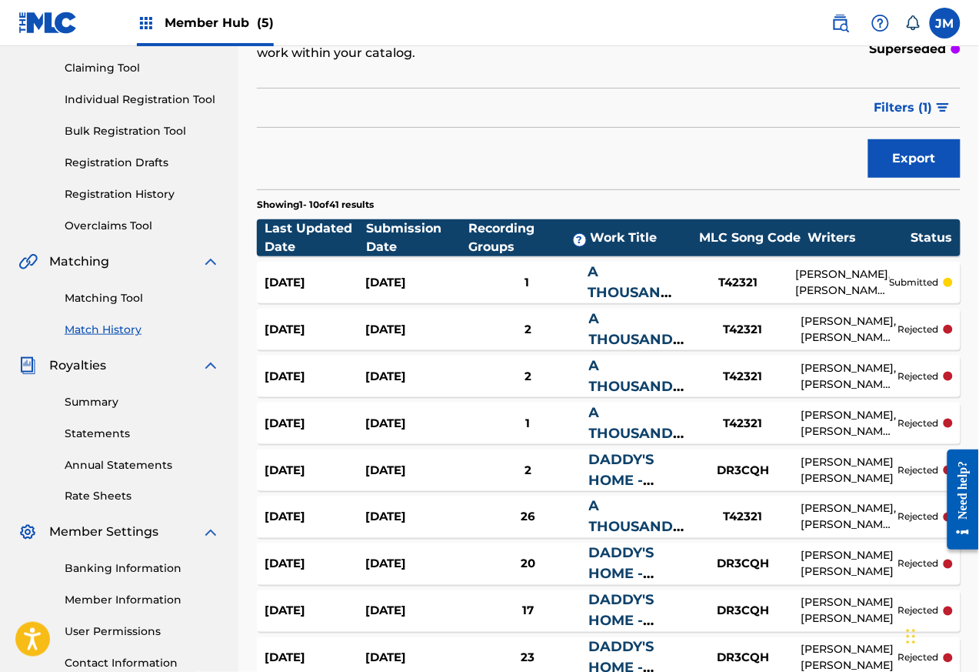
scroll to position [365, 0]
